Goal: Obtain resource: Download file/media

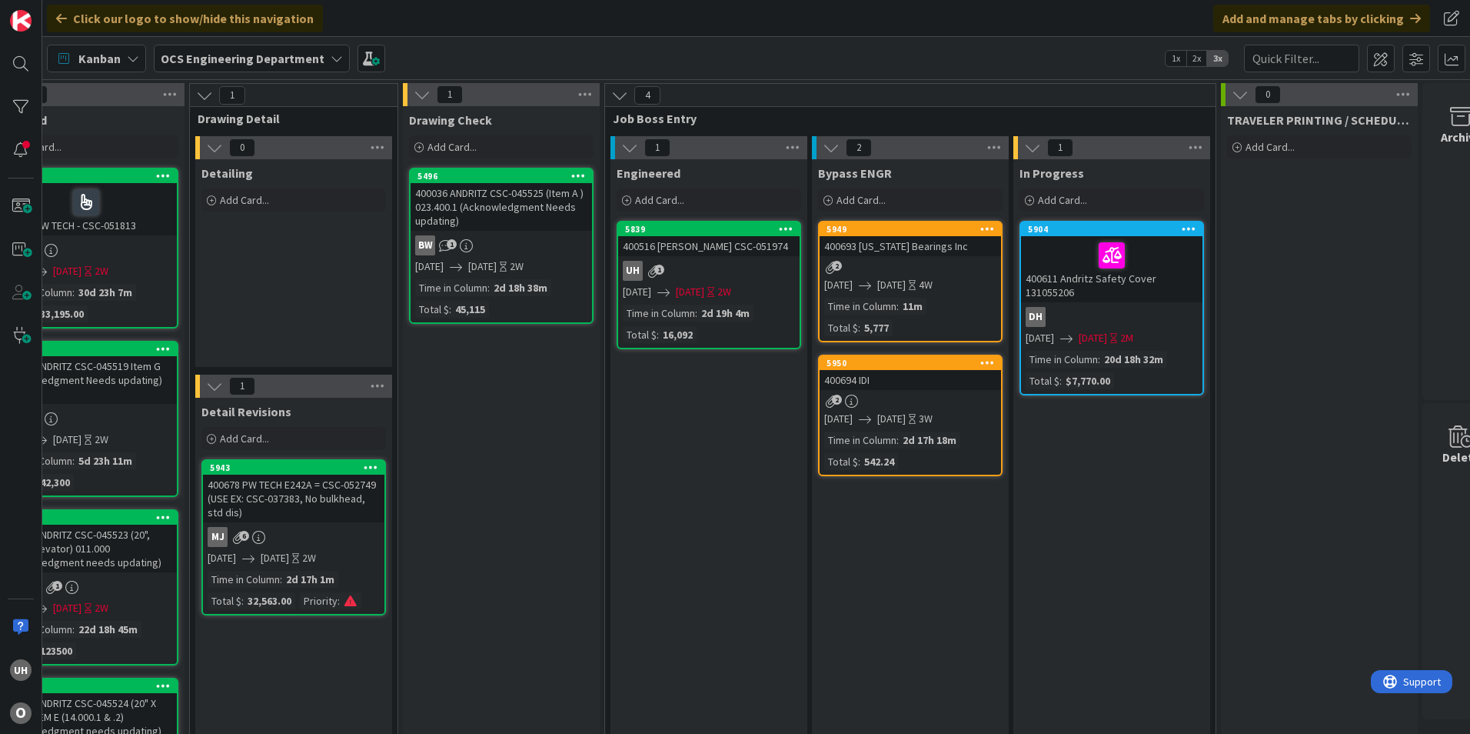
scroll to position [0, 1339]
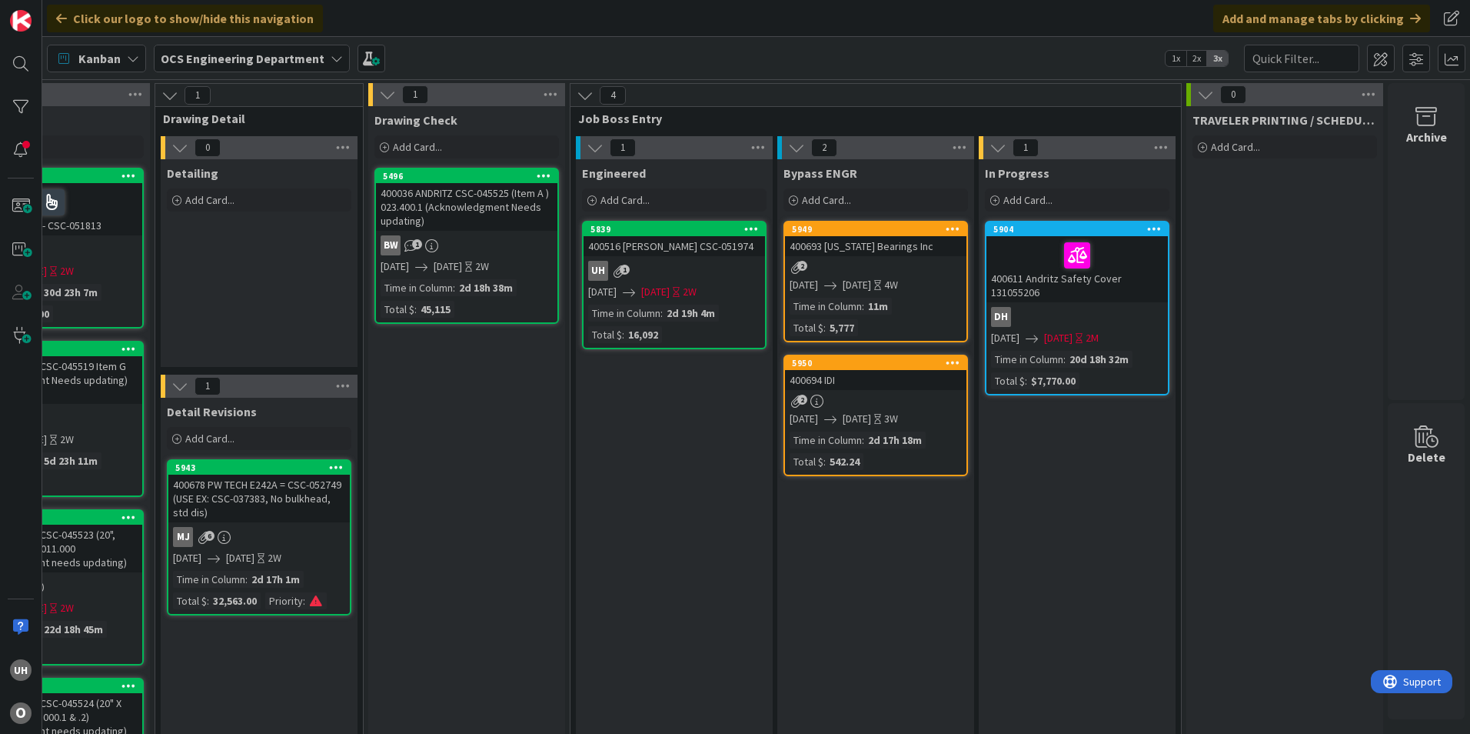
click at [854, 396] on div "2" at bounding box center [875, 400] width 181 height 13
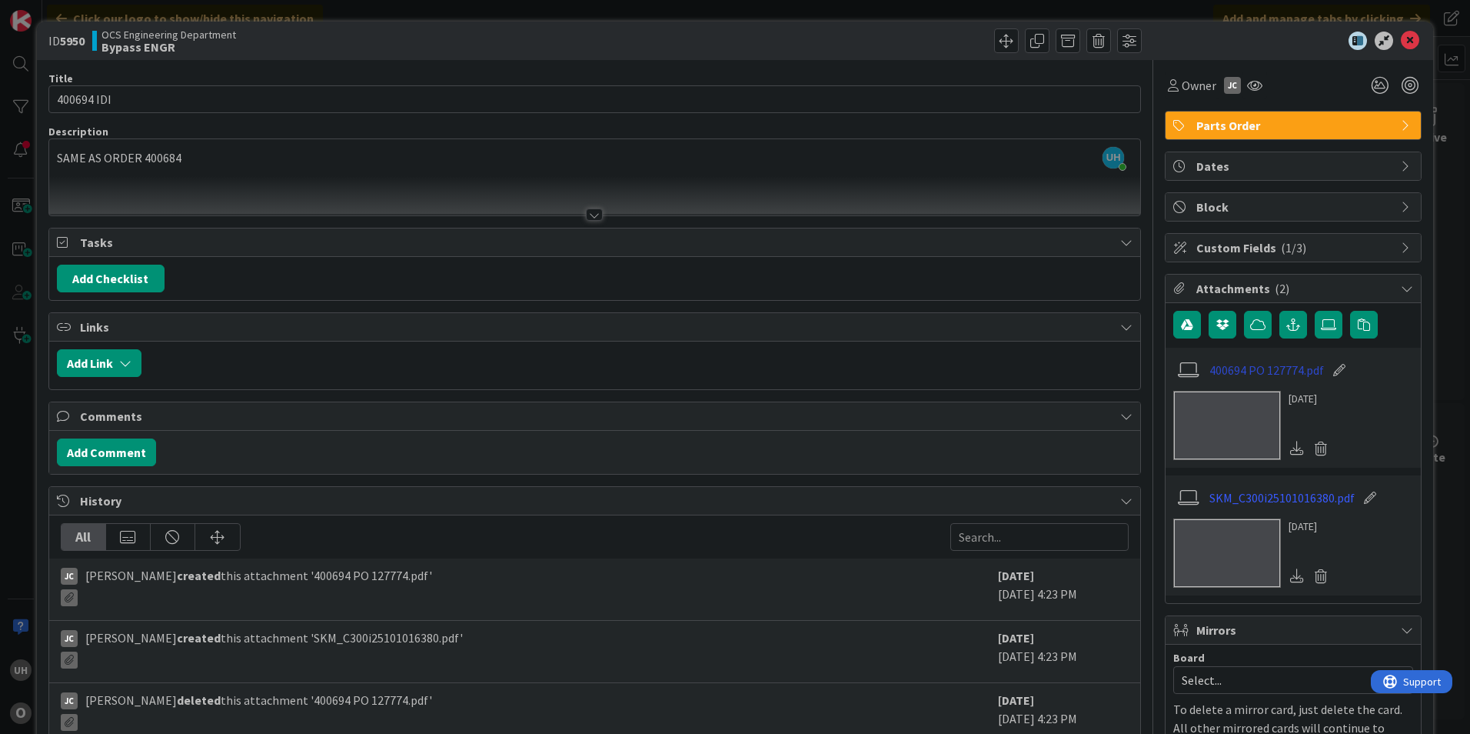
click at [1242, 376] on link "400694 PO 127774.pdf" at bounding box center [1266, 370] width 115 height 18
click at [1269, 495] on link "SKM_C300i25101016380.pdf" at bounding box center [1281, 497] width 145 height 18
click at [1389, 34] on div at bounding box center [1285, 41] width 272 height 18
click at [1408, 43] on icon at bounding box center [1410, 41] width 18 height 18
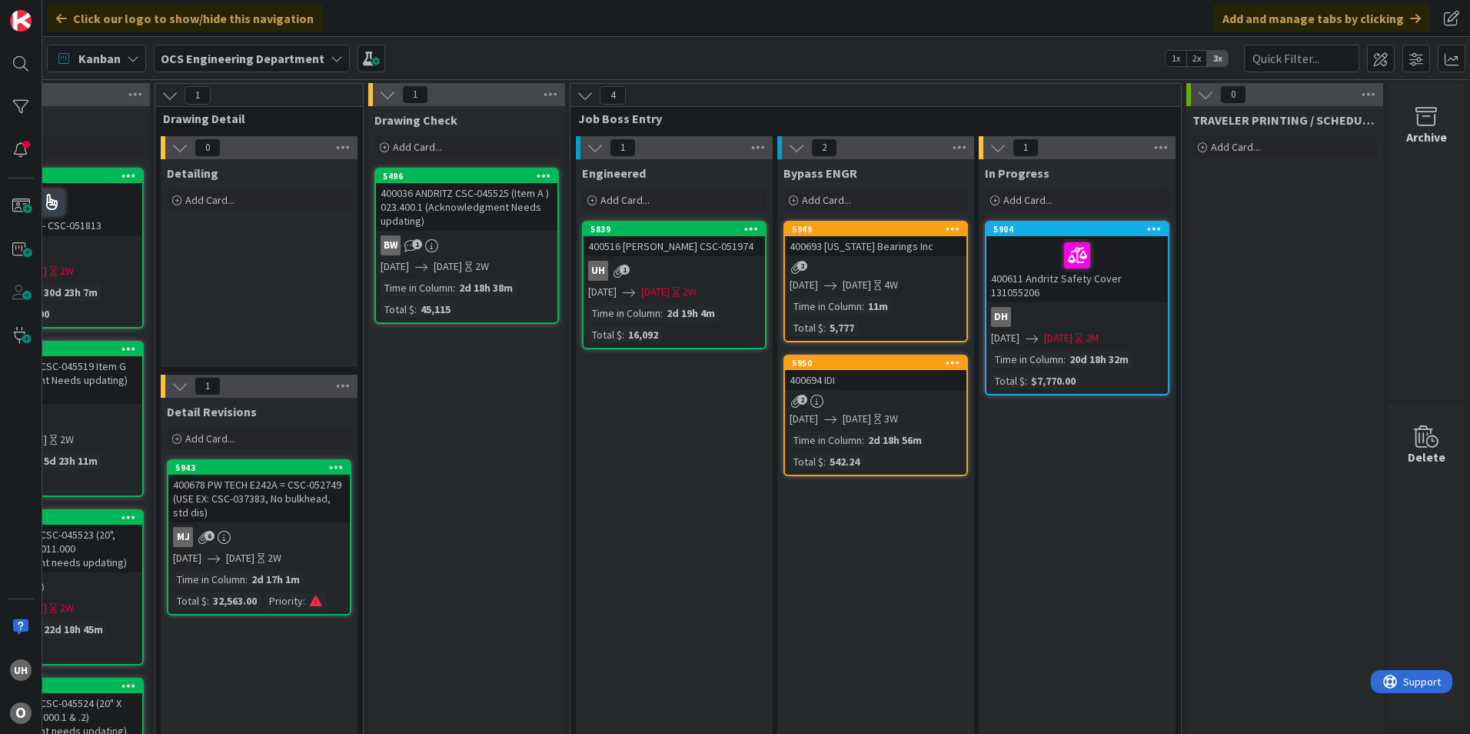
click at [891, 401] on div "2" at bounding box center [875, 400] width 181 height 13
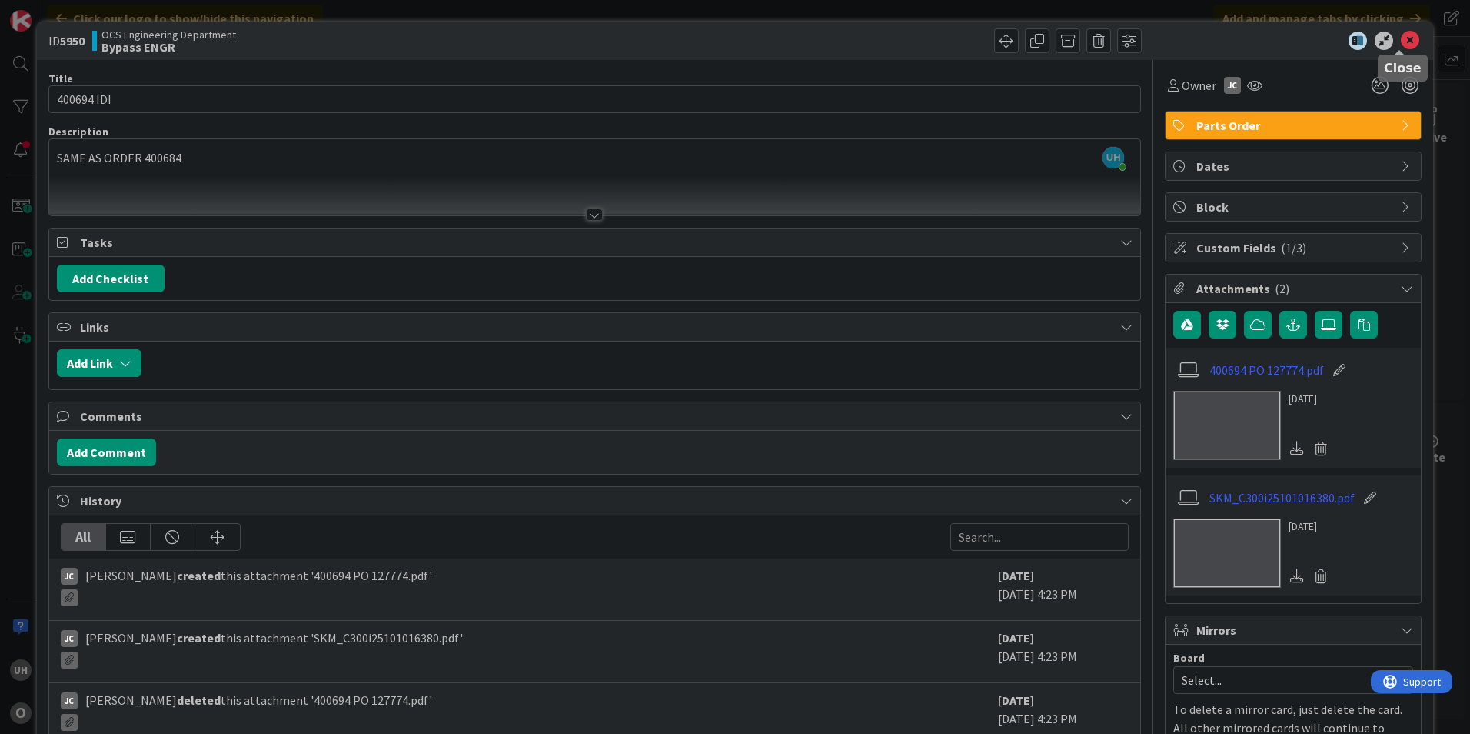
click at [1403, 42] on icon at bounding box center [1410, 41] width 18 height 18
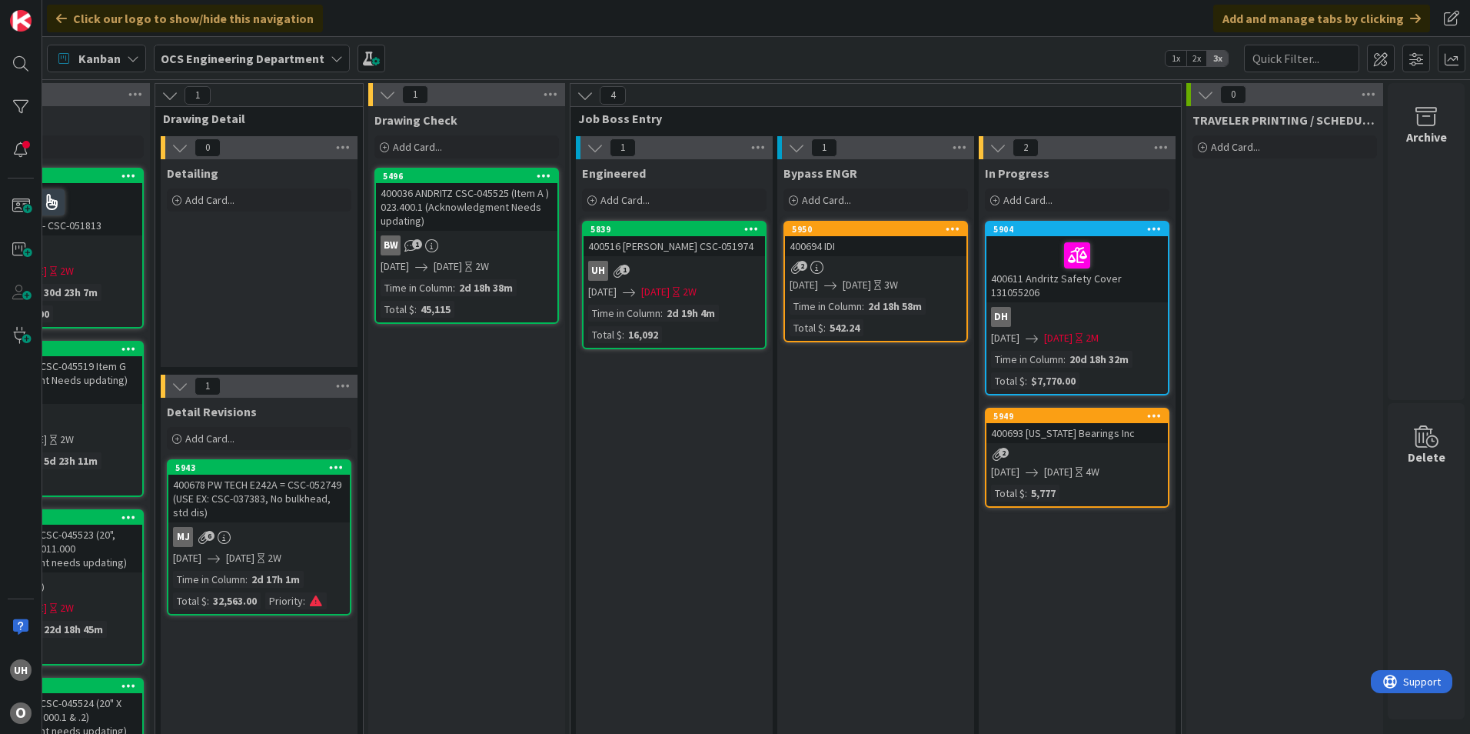
click at [1046, 457] on div "2" at bounding box center [1076, 453] width 181 height 13
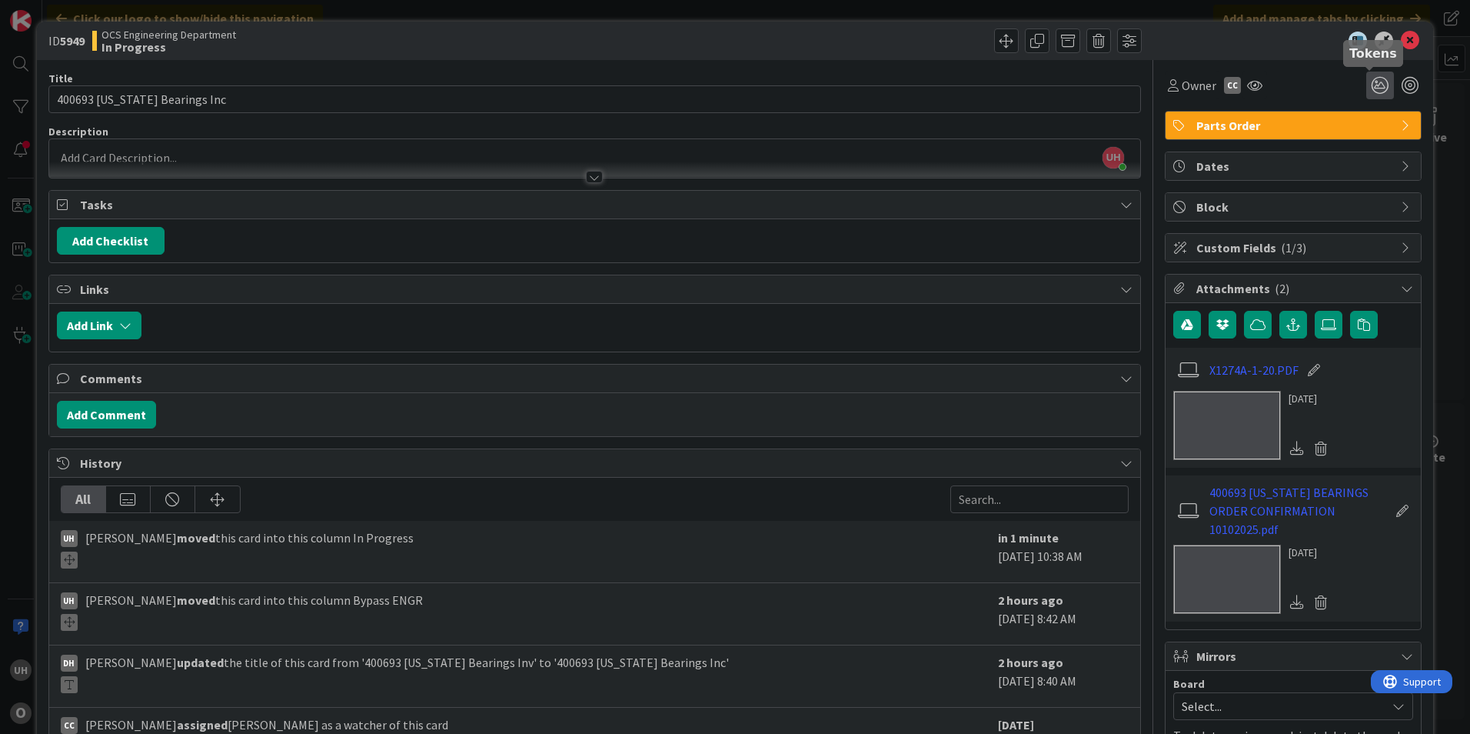
click at [1366, 78] on icon at bounding box center [1380, 86] width 28 height 28
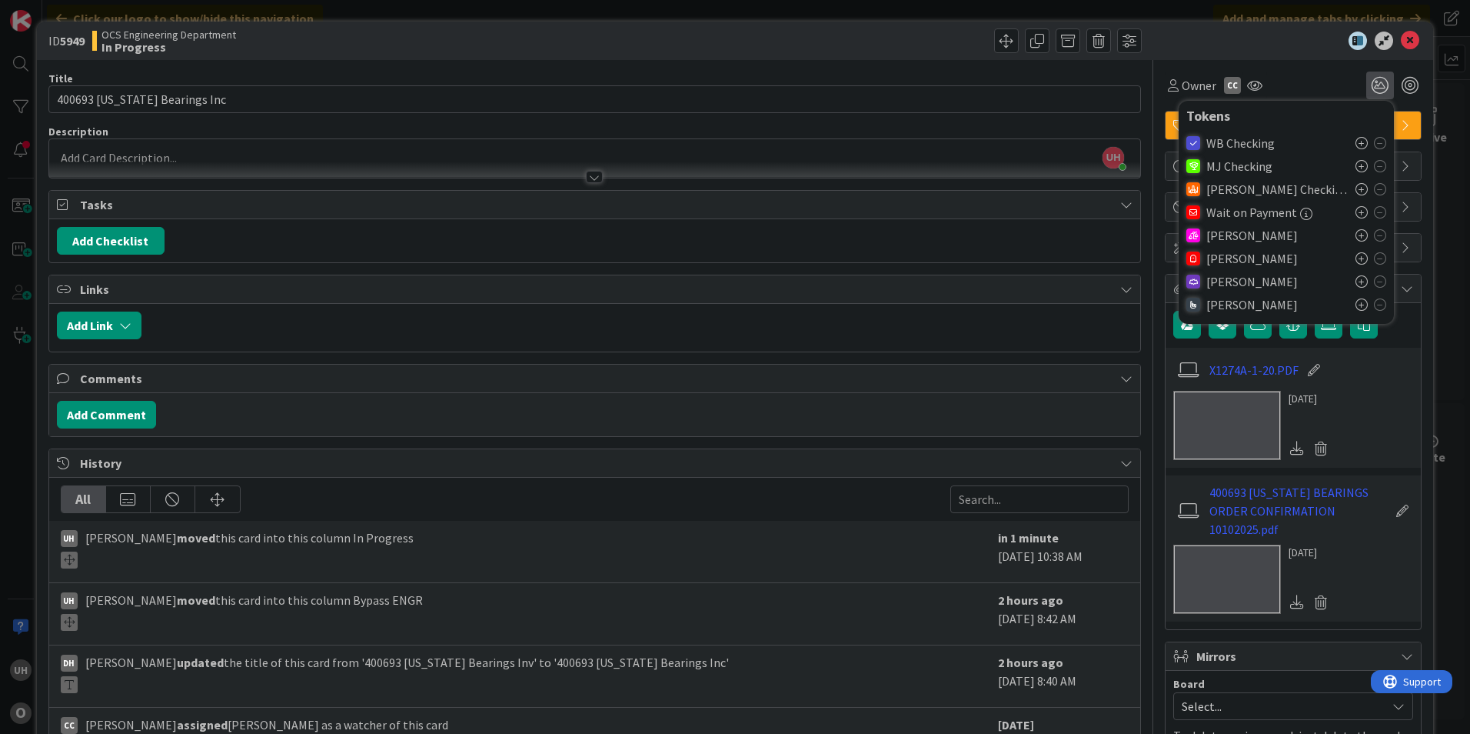
click at [1356, 257] on icon at bounding box center [1362, 258] width 12 height 12
click at [1401, 45] on icon at bounding box center [1410, 41] width 18 height 18
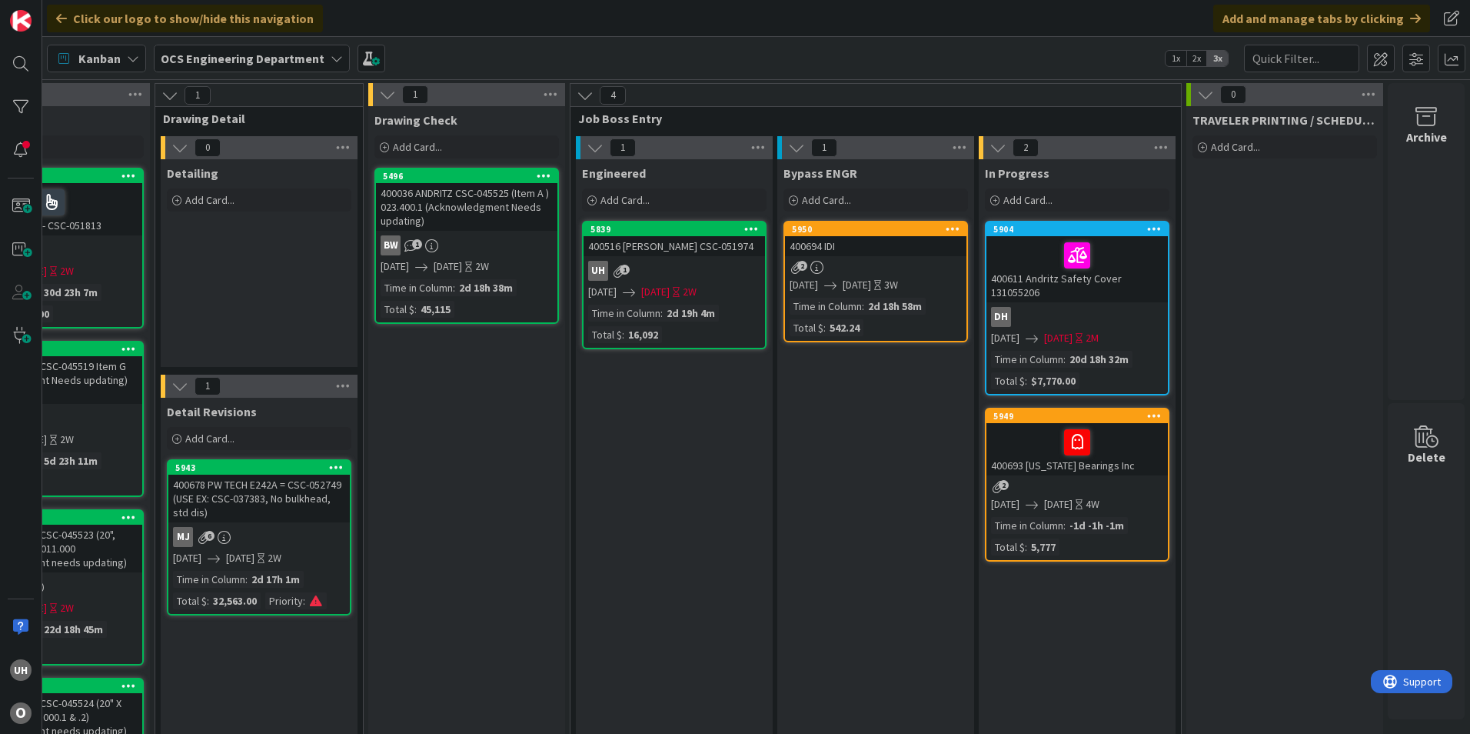
click at [1022, 436] on div at bounding box center [1077, 442] width 172 height 32
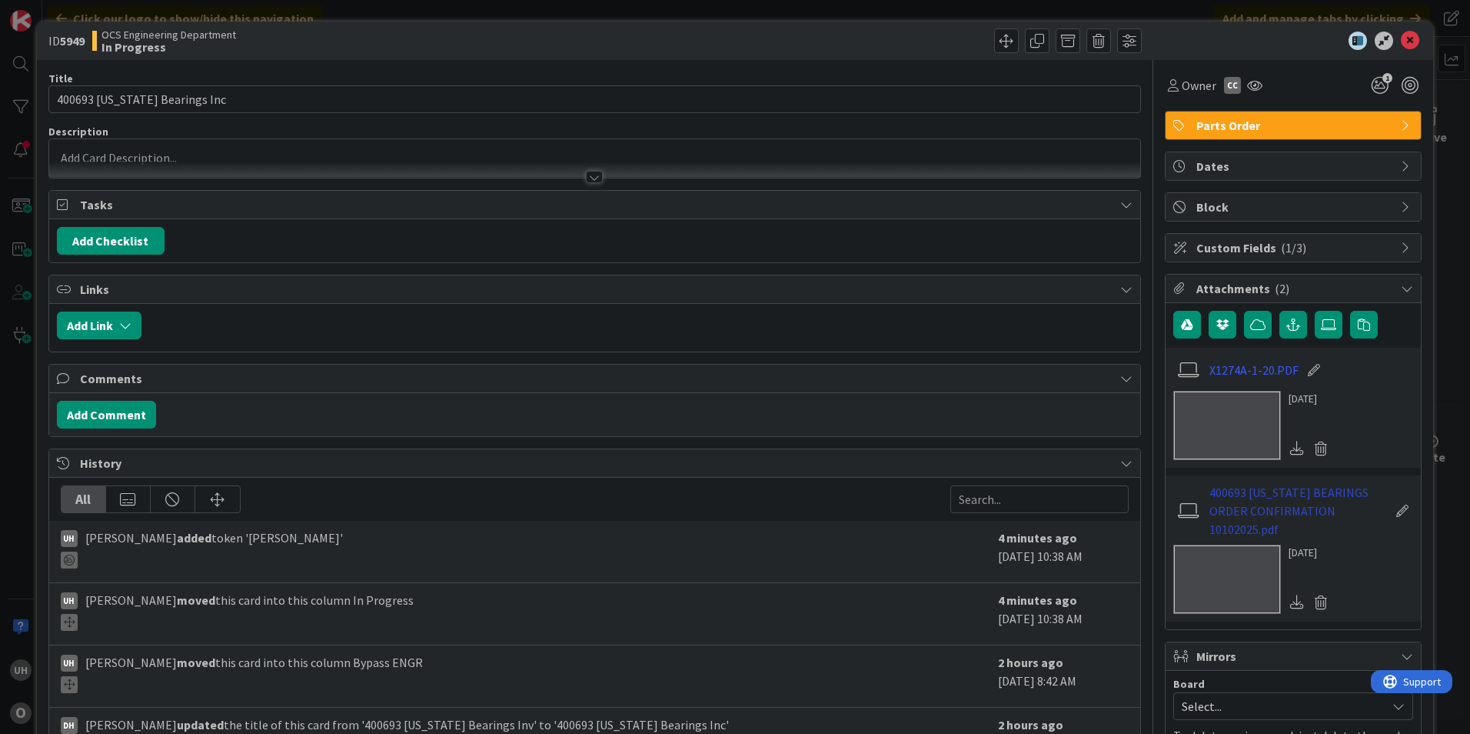
click at [1273, 504] on link "400693 [US_STATE] BEARINGS ORDER CONFIRMATION 10102025.pdf" at bounding box center [1298, 510] width 178 height 55
click at [1402, 41] on icon at bounding box center [1410, 41] width 18 height 18
